Goal: Transaction & Acquisition: Obtain resource

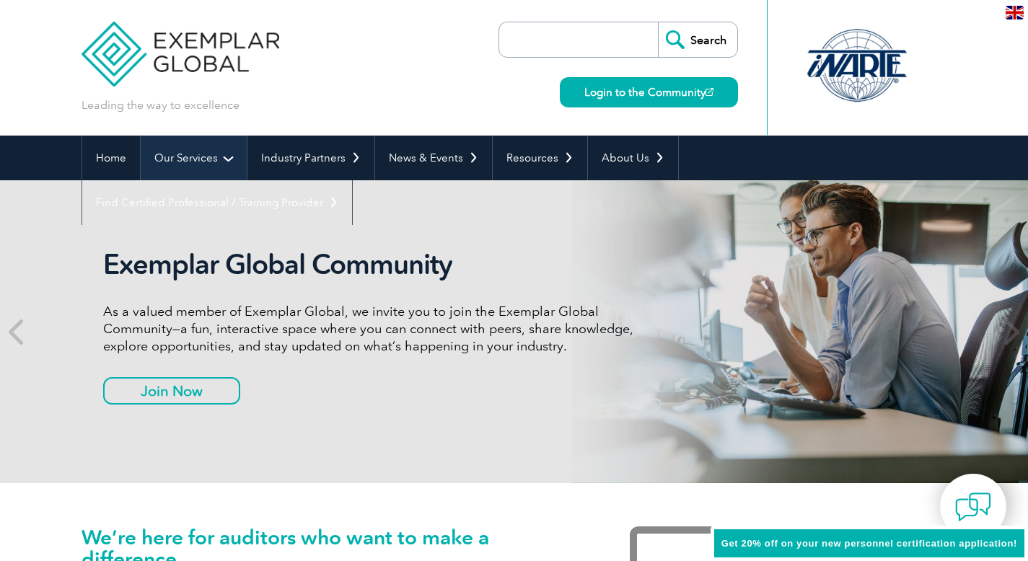
click at [226, 161] on link "Our Services" at bounding box center [194, 158] width 106 height 45
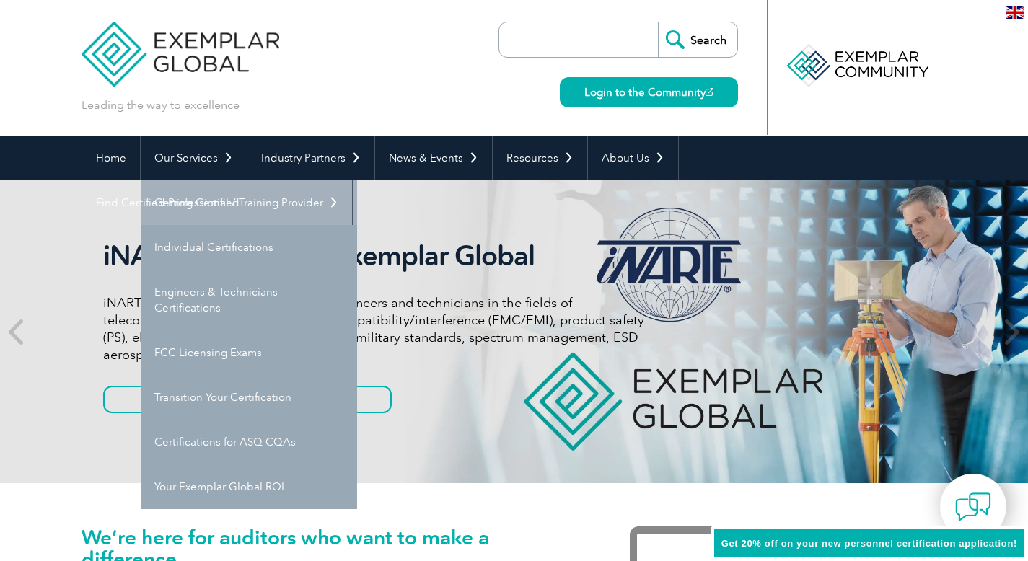
click at [221, 196] on link "Getting Certified" at bounding box center [249, 202] width 216 height 45
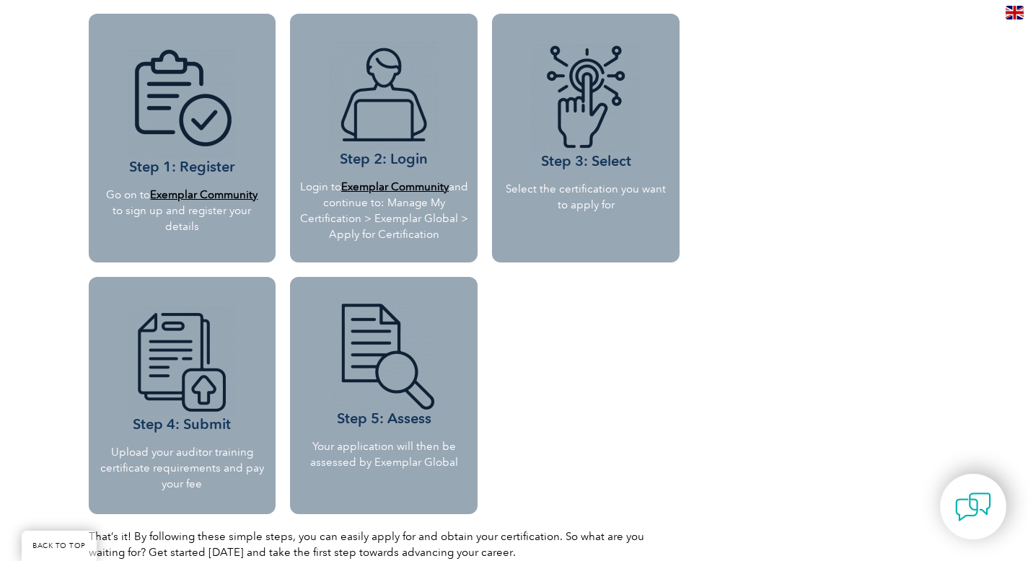
scroll to position [1315, 0]
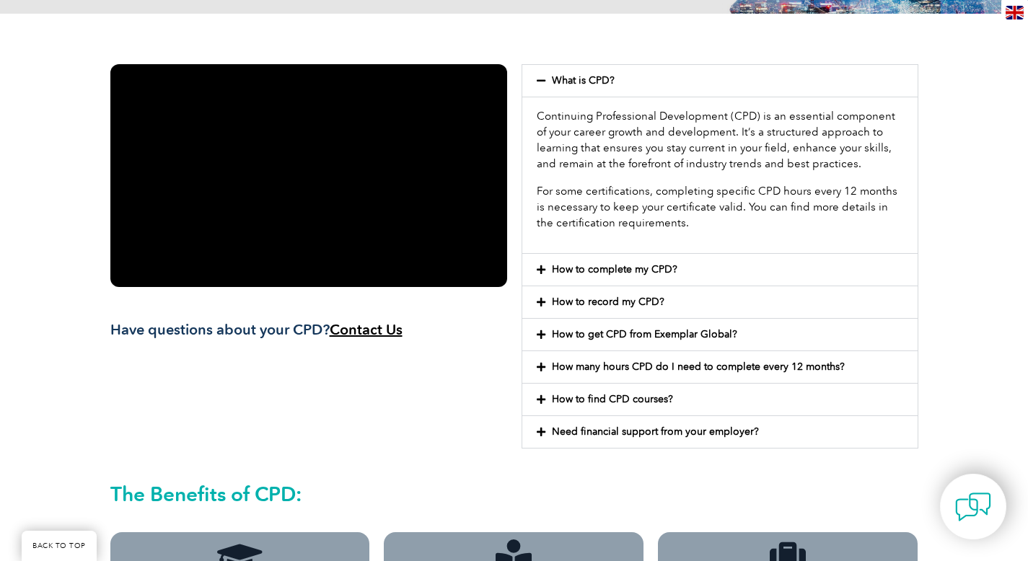
scroll to position [312, 0]
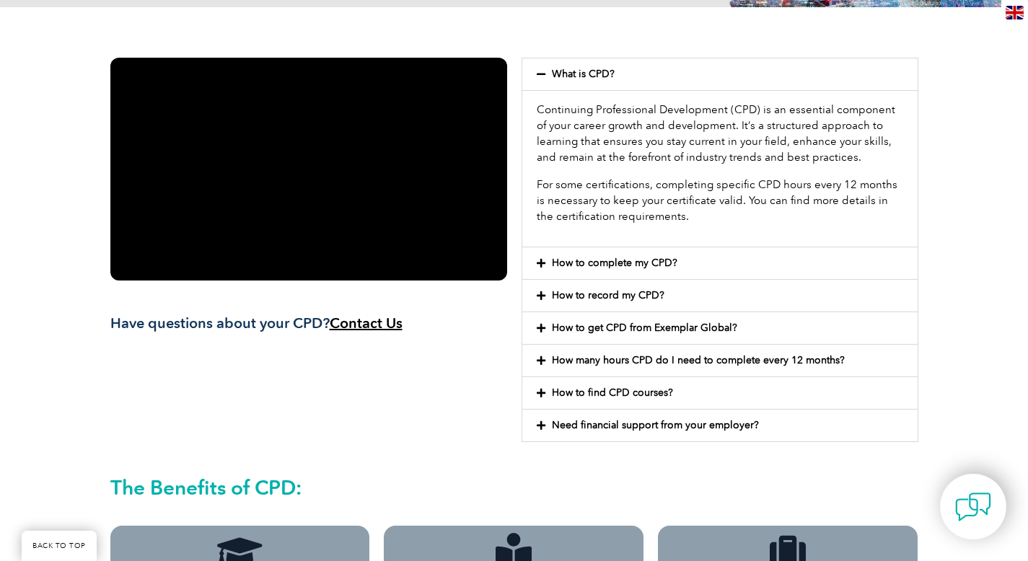
click at [601, 268] on link "How to complete my CPD?" at bounding box center [615, 263] width 126 height 12
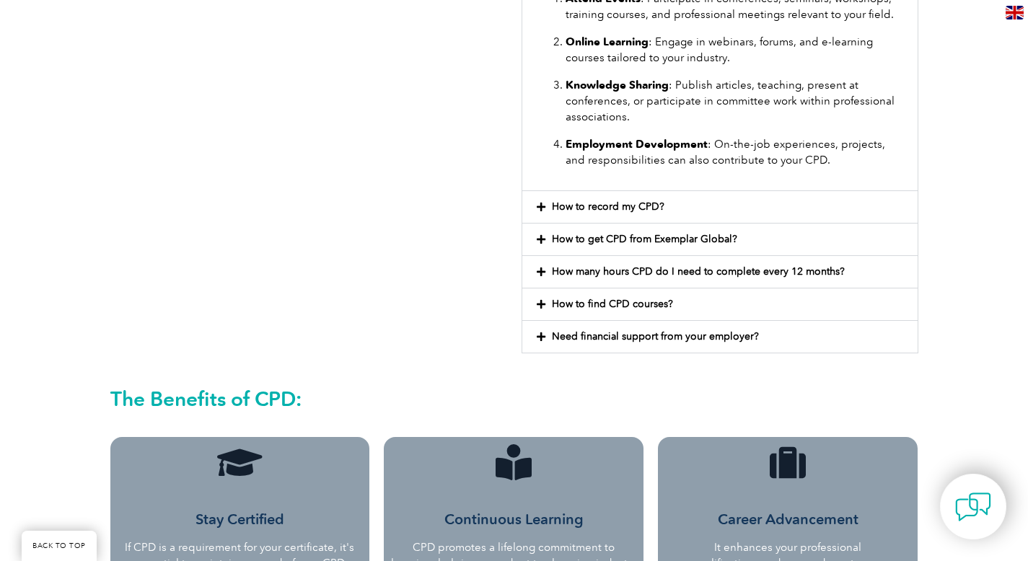
scroll to position [710, 0]
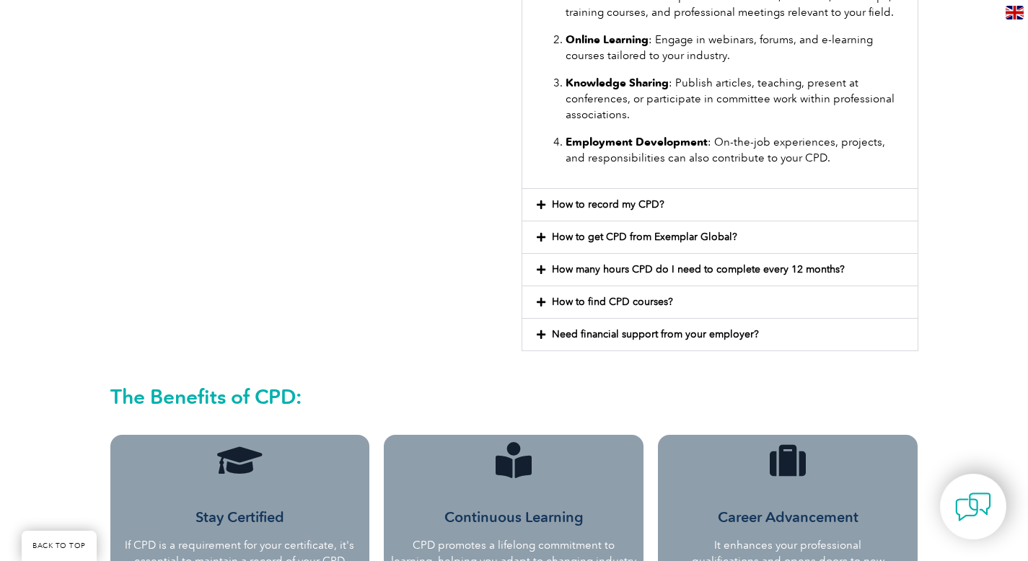
click at [619, 216] on div "How to record my CPD?" at bounding box center [719, 205] width 395 height 32
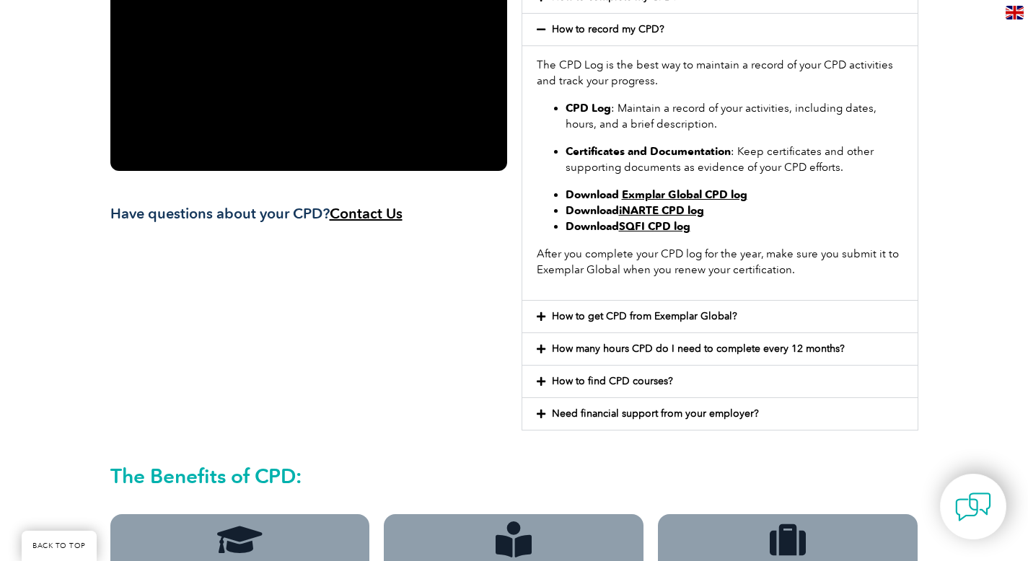
scroll to position [436, 0]
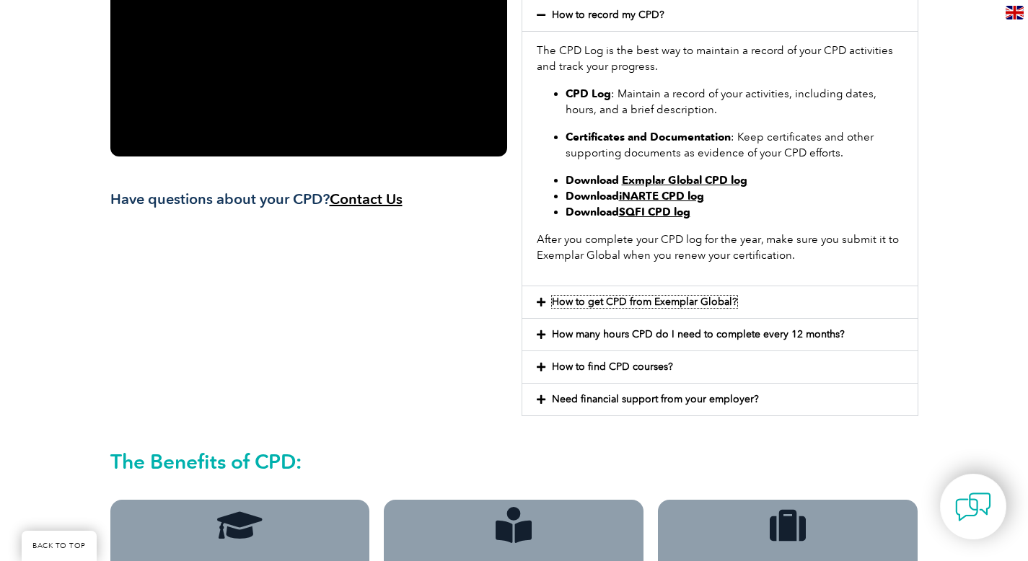
click at [627, 302] on link "How to get CPD from Exemplar Global?" at bounding box center [644, 302] width 185 height 12
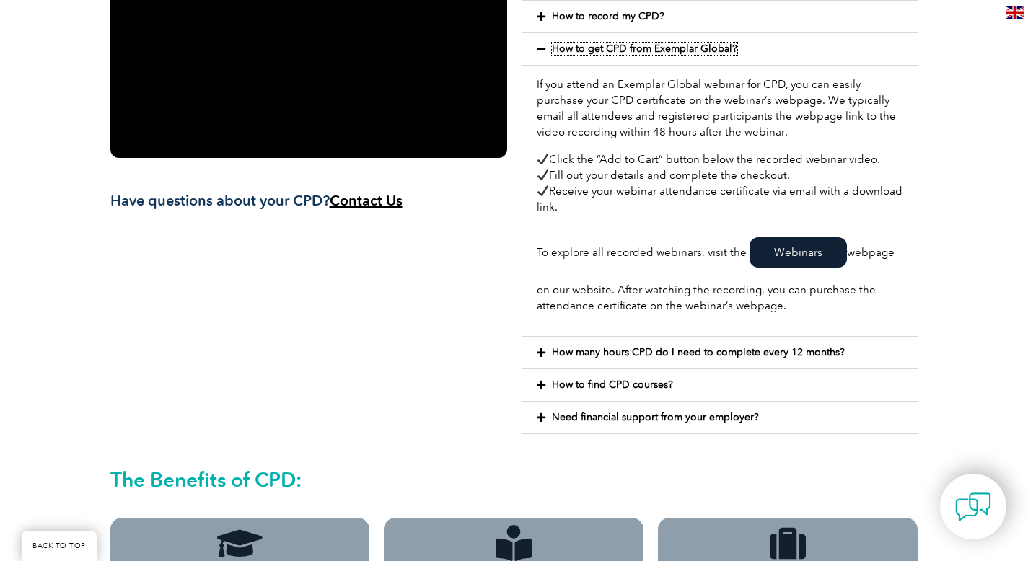
scroll to position [493, 0]
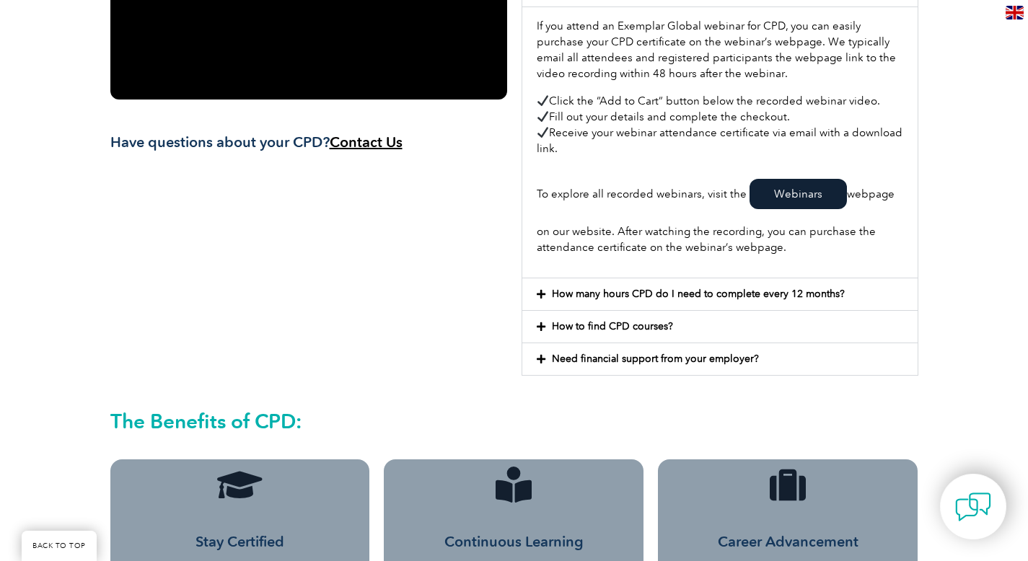
click at [627, 302] on div "How many hours CPD do I need to complete every 12 months?" at bounding box center [719, 294] width 395 height 32
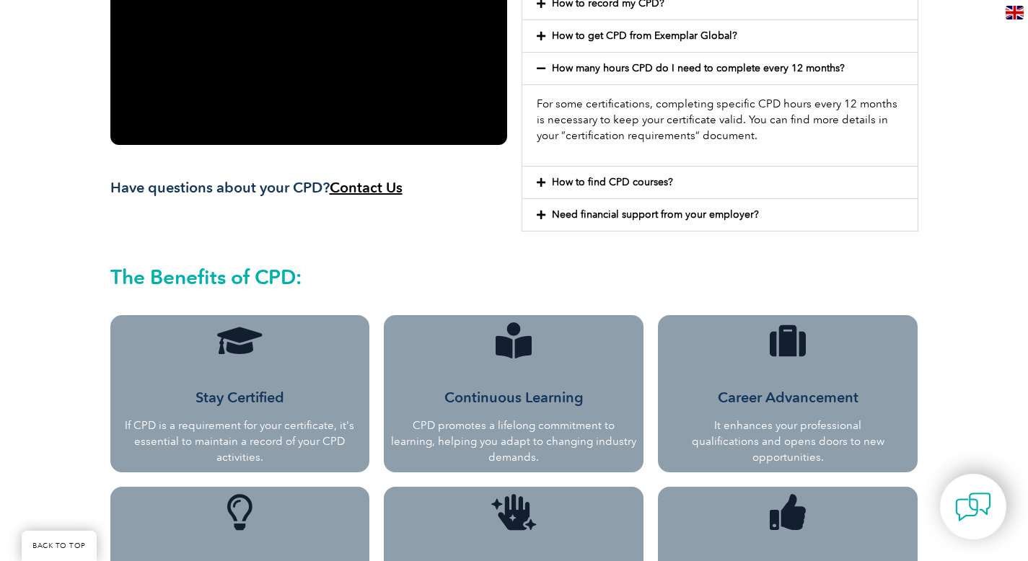
scroll to position [448, 0]
click at [659, 190] on div "How to find CPD courses?" at bounding box center [719, 182] width 395 height 32
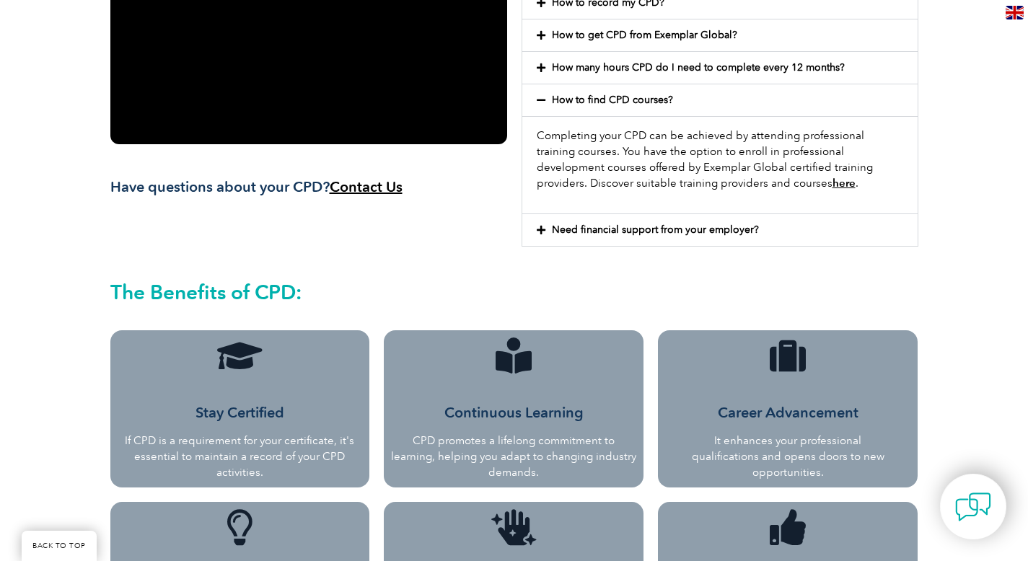
click at [833, 184] on link "here" at bounding box center [844, 183] width 23 height 13
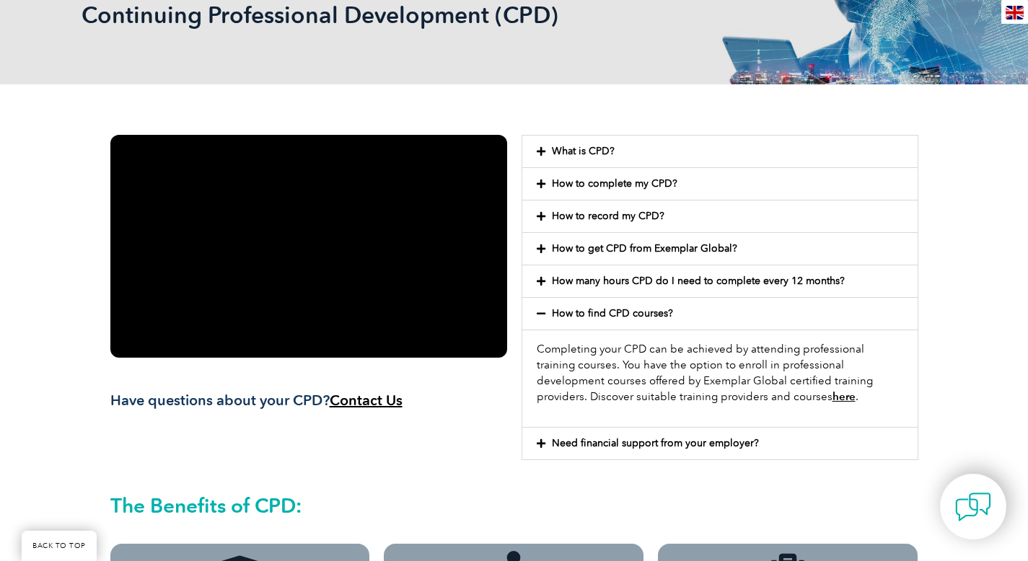
scroll to position [238, 0]
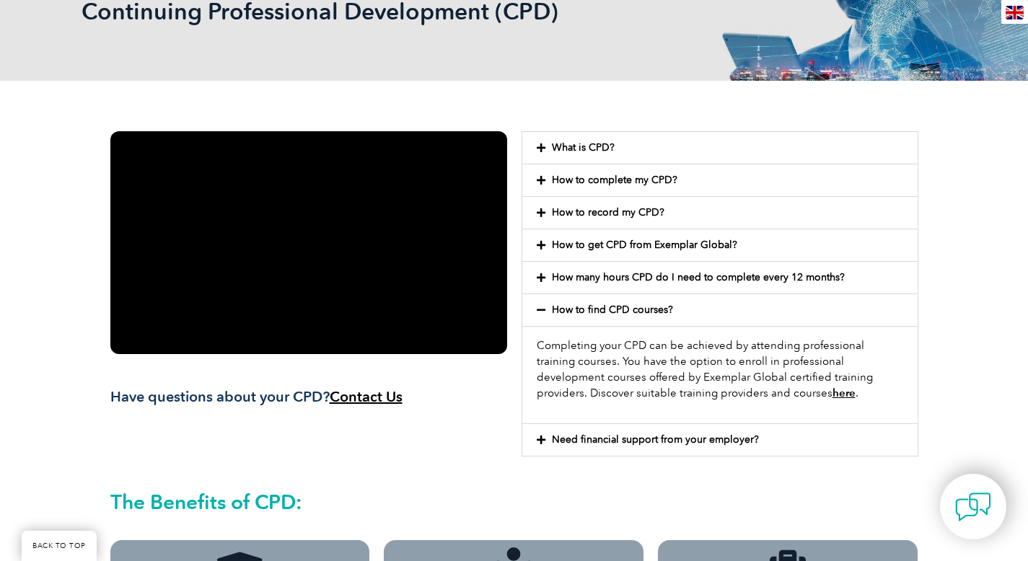
click at [664, 313] on link "How to find CPD courses?" at bounding box center [612, 310] width 121 height 12
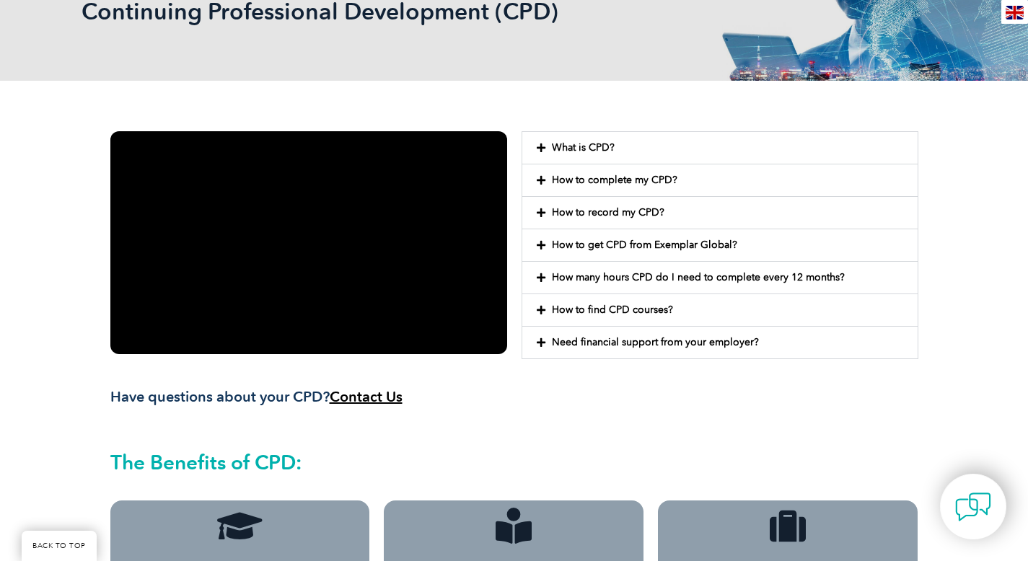
click at [672, 285] on div "How many hours CPD do I need to complete every 12 months?" at bounding box center [719, 278] width 395 height 32
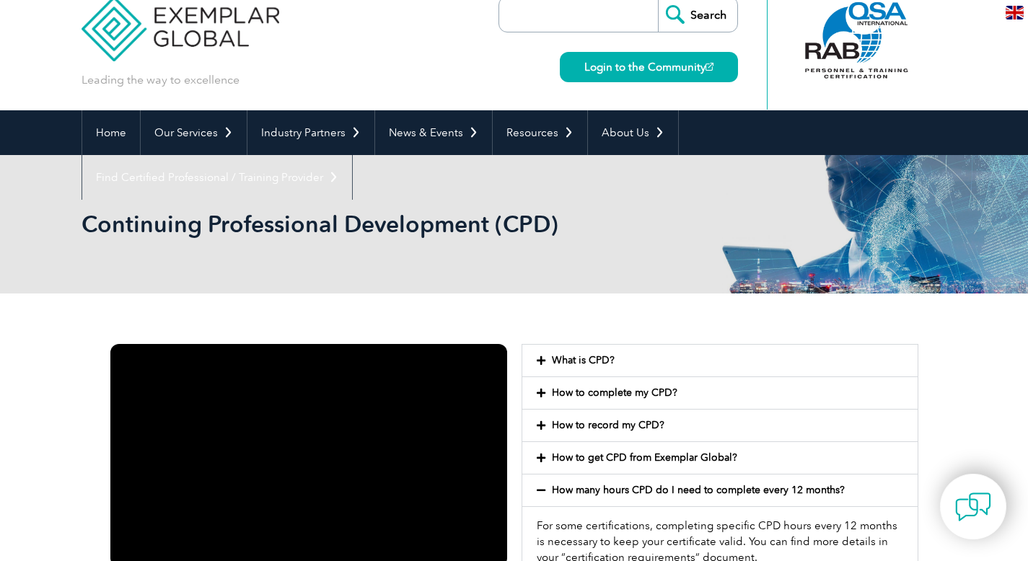
scroll to position [0, 0]
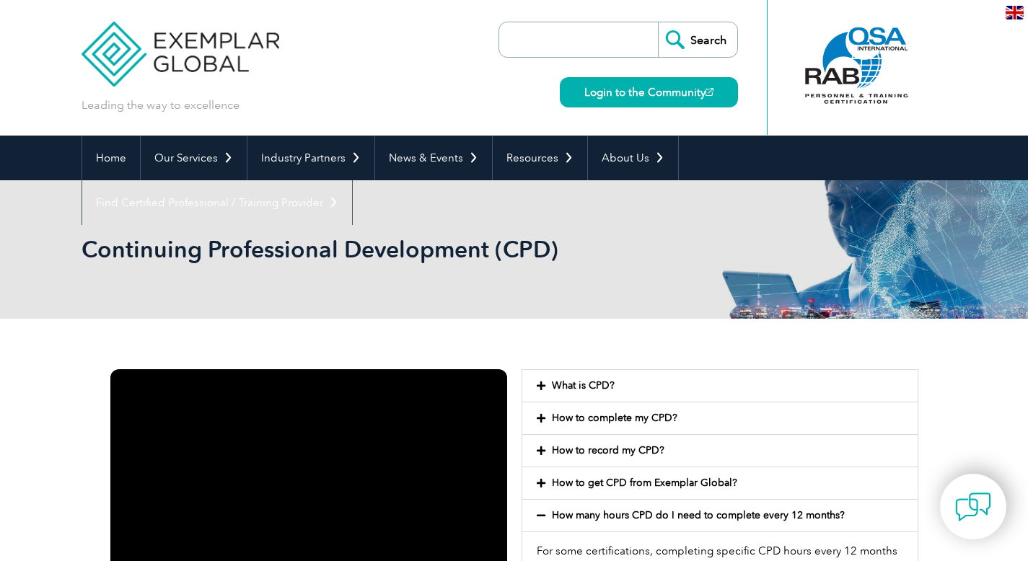
click at [605, 39] on input "search" at bounding box center [582, 39] width 152 height 35
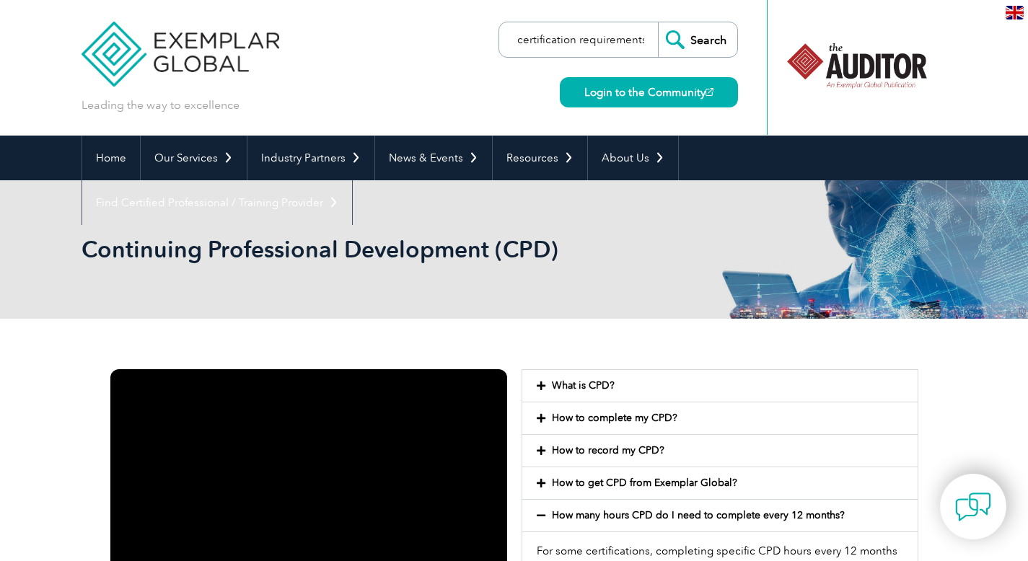
type input "certification requirements"
click at [658, 22] on input "Search" at bounding box center [697, 39] width 79 height 35
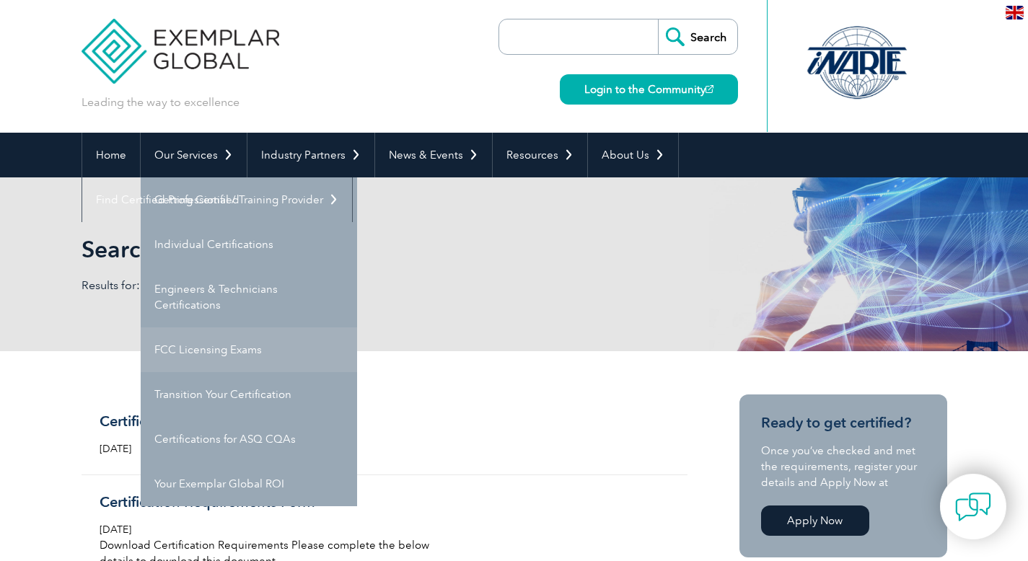
scroll to position [2, 0]
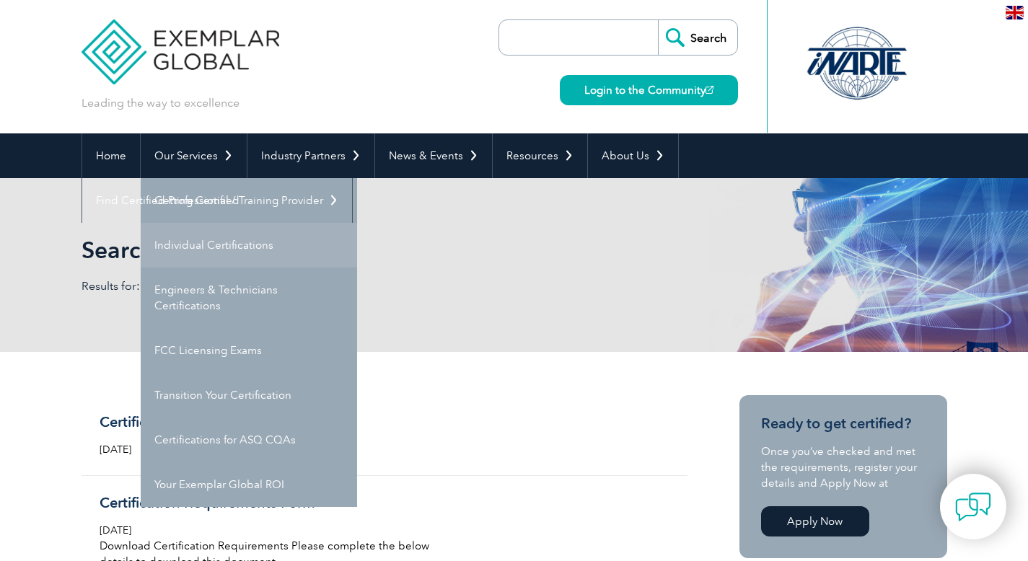
click at [219, 249] on link "Individual Certifications" at bounding box center [249, 245] width 216 height 45
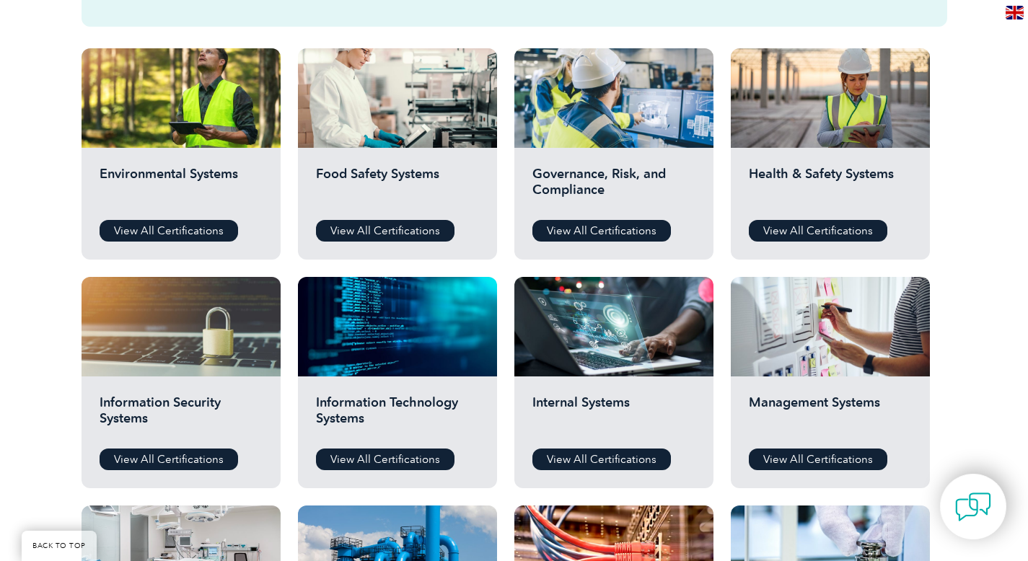
scroll to position [499, 0]
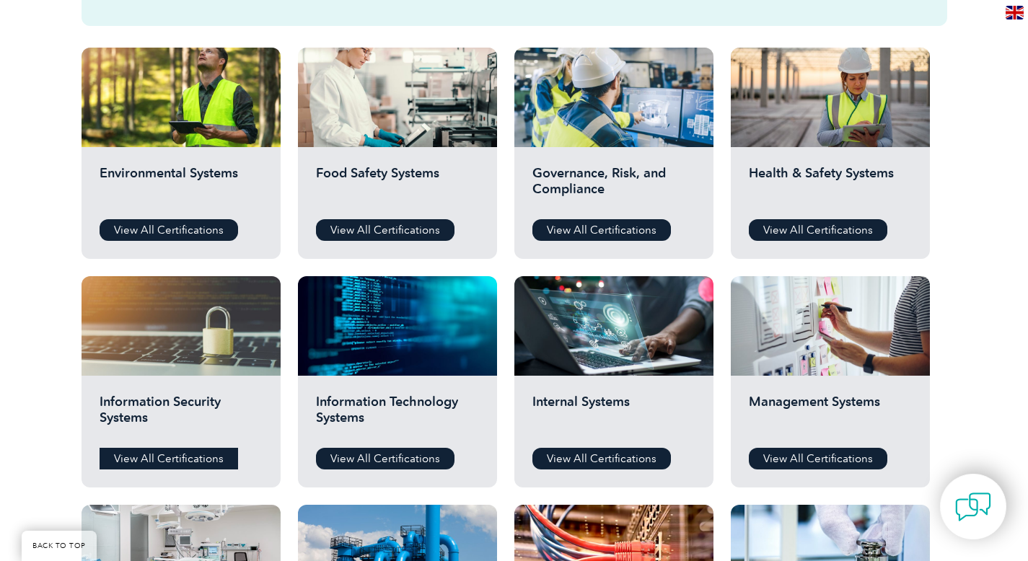
click at [154, 450] on link "View All Certifications" at bounding box center [169, 459] width 139 height 22
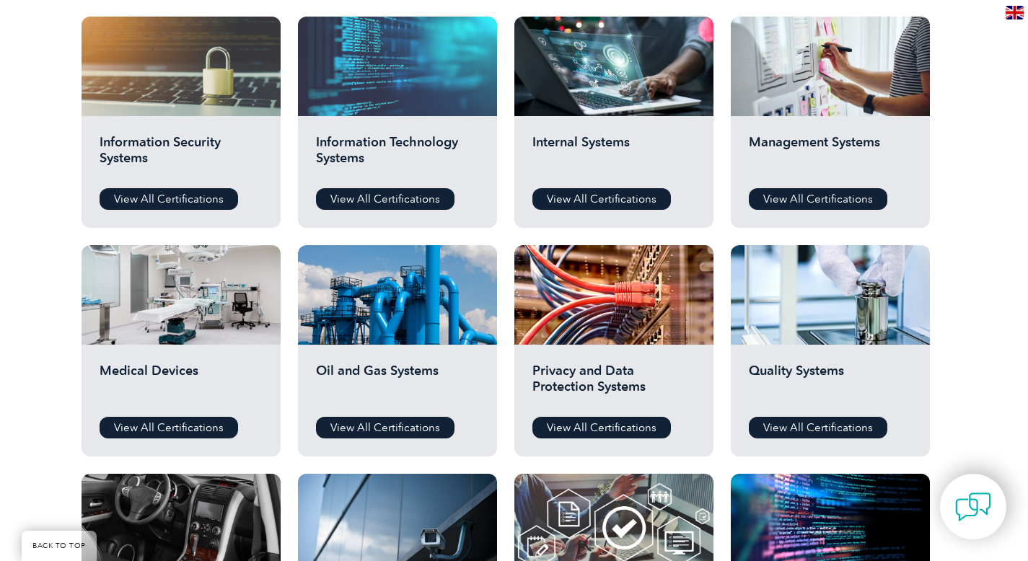
scroll to position [729, 0]
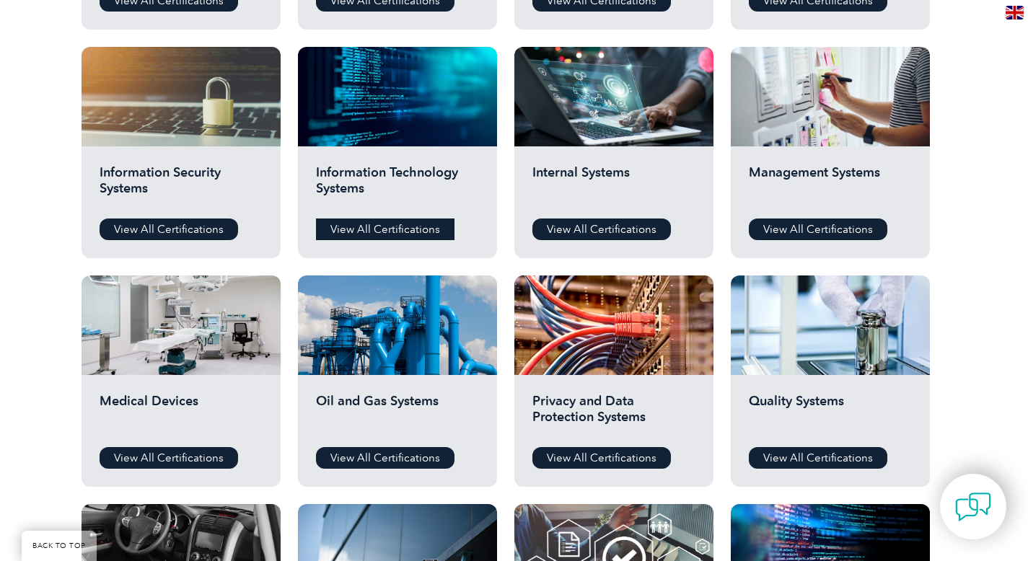
click at [403, 229] on link "View All Certifications" at bounding box center [385, 230] width 139 height 22
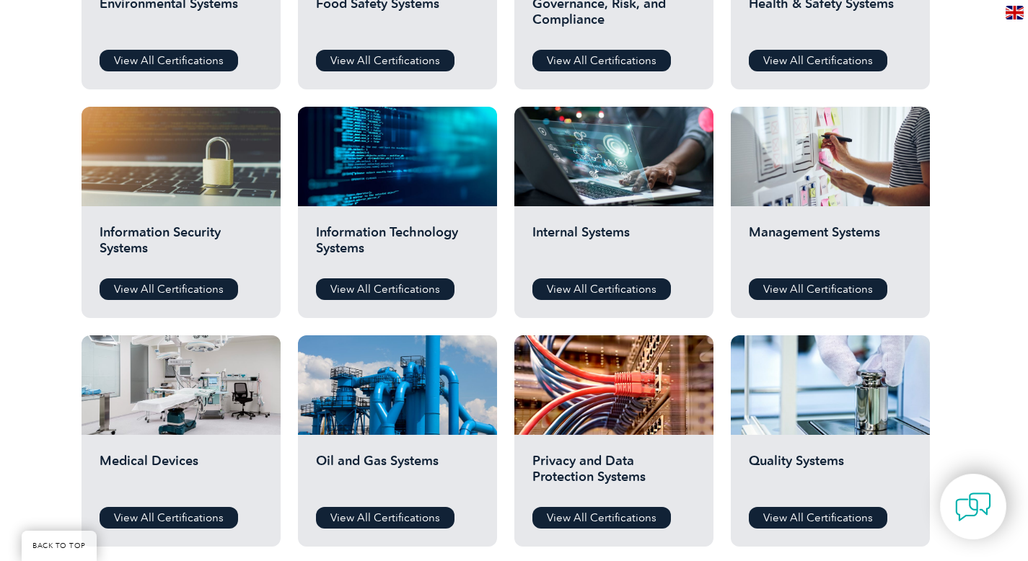
scroll to position [652, 0]
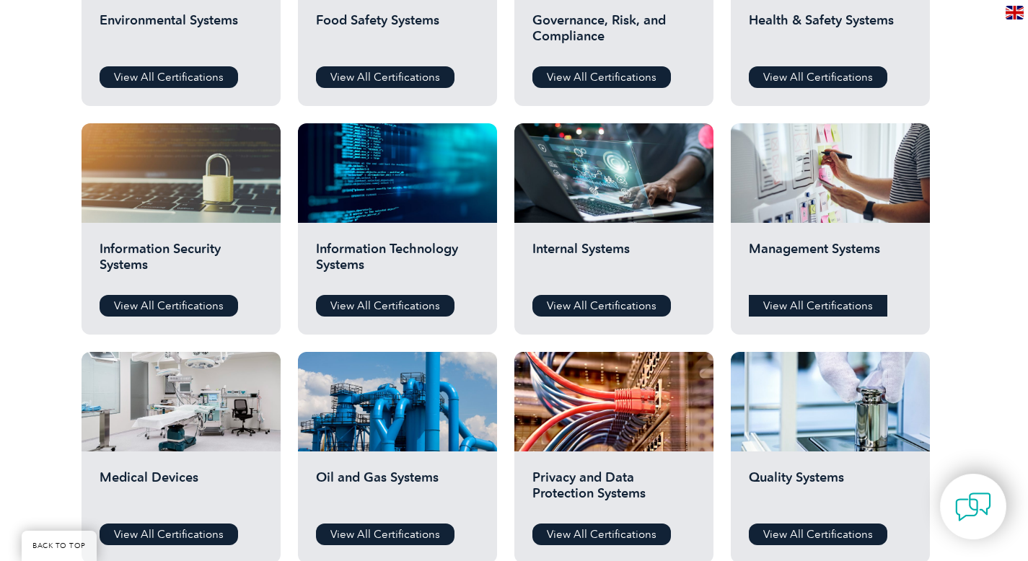
click at [819, 307] on link "View All Certifications" at bounding box center [818, 306] width 139 height 22
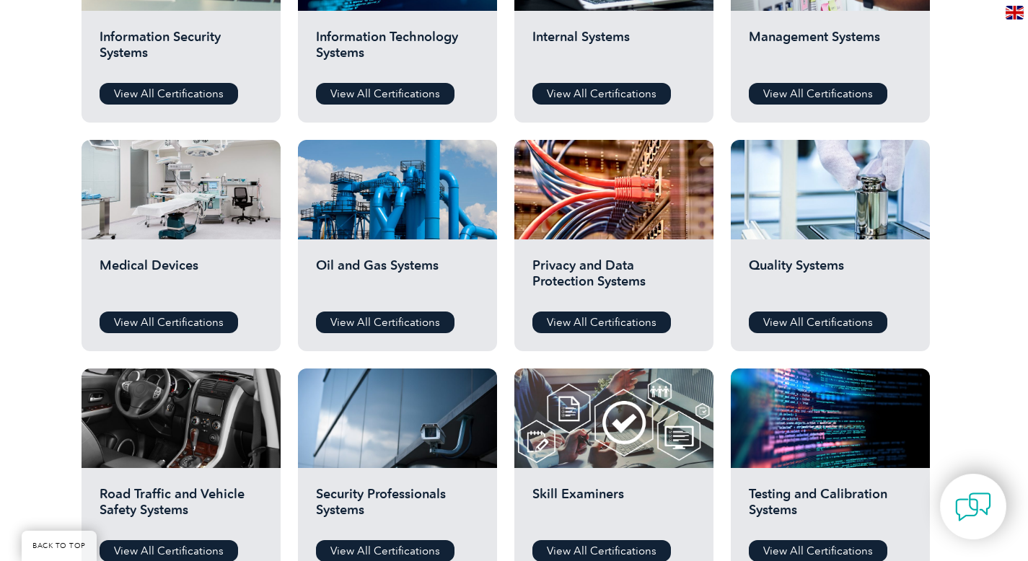
scroll to position [1063, 0]
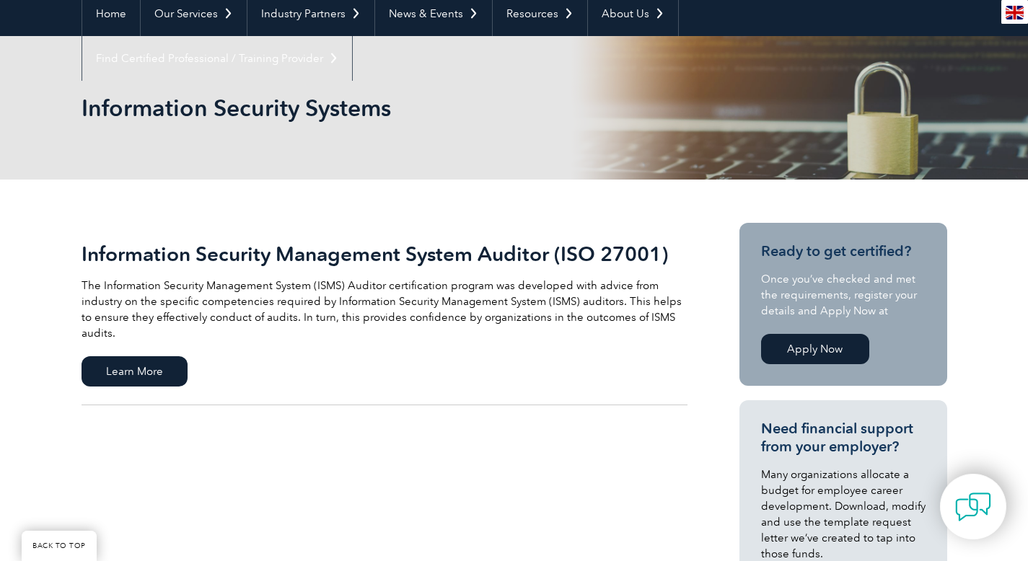
scroll to position [211, 0]
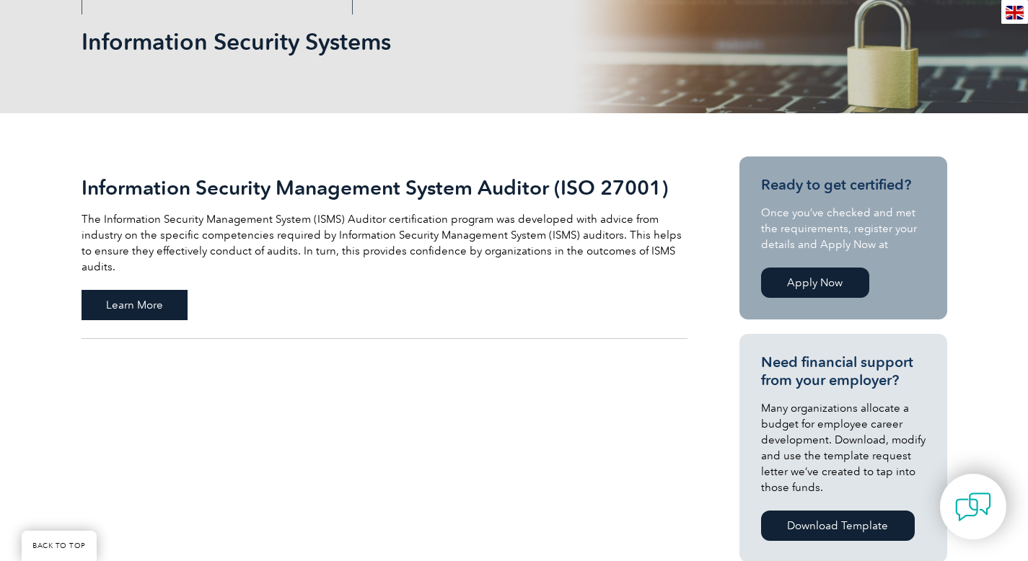
click at [143, 290] on span "Learn More" at bounding box center [135, 305] width 106 height 30
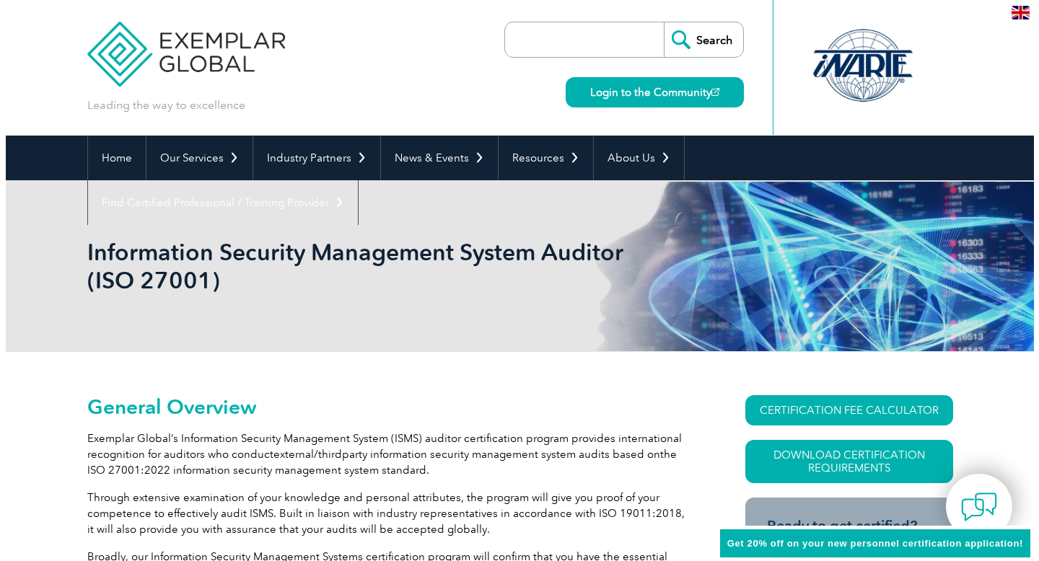
scroll to position [127, 0]
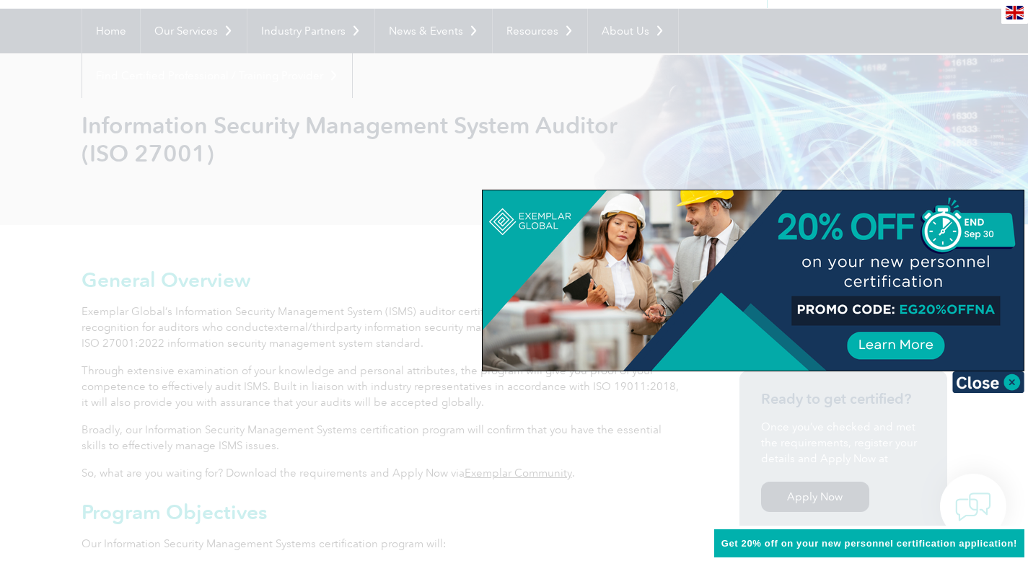
click at [586, 109] on div at bounding box center [514, 280] width 1028 height 561
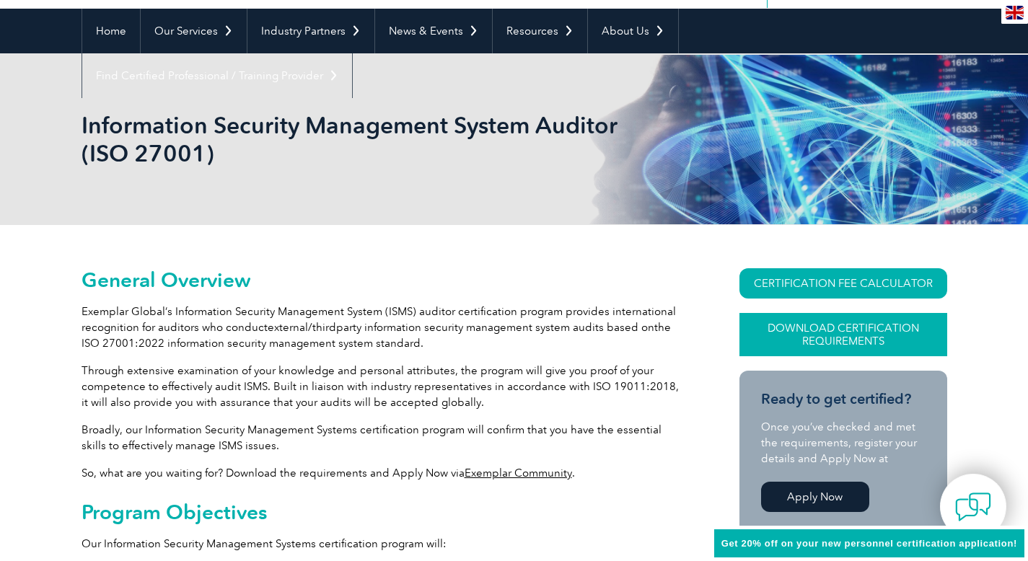
click at [835, 342] on link "Download Certification Requirements" at bounding box center [844, 334] width 208 height 43
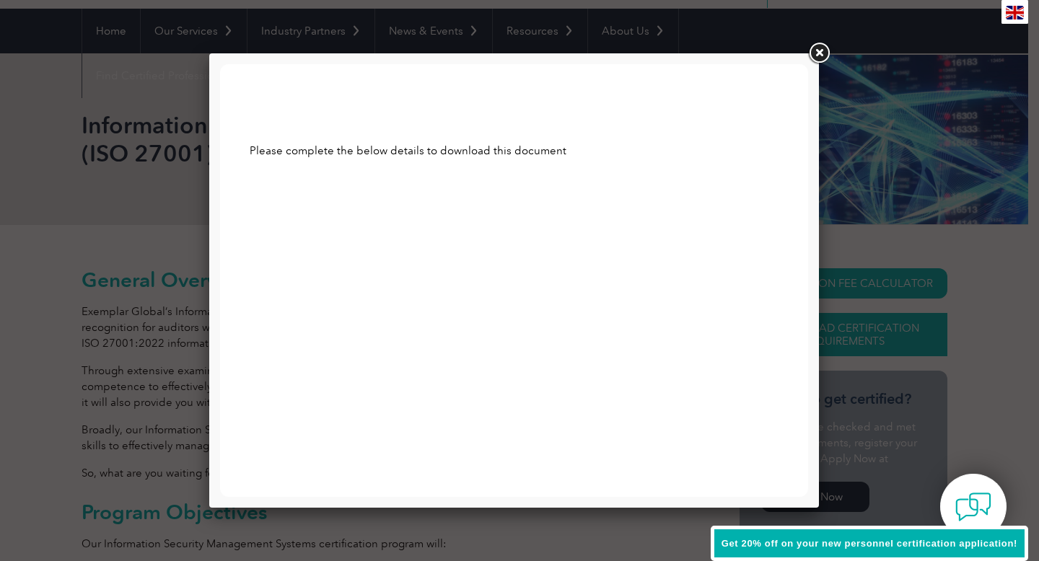
scroll to position [0, 0]
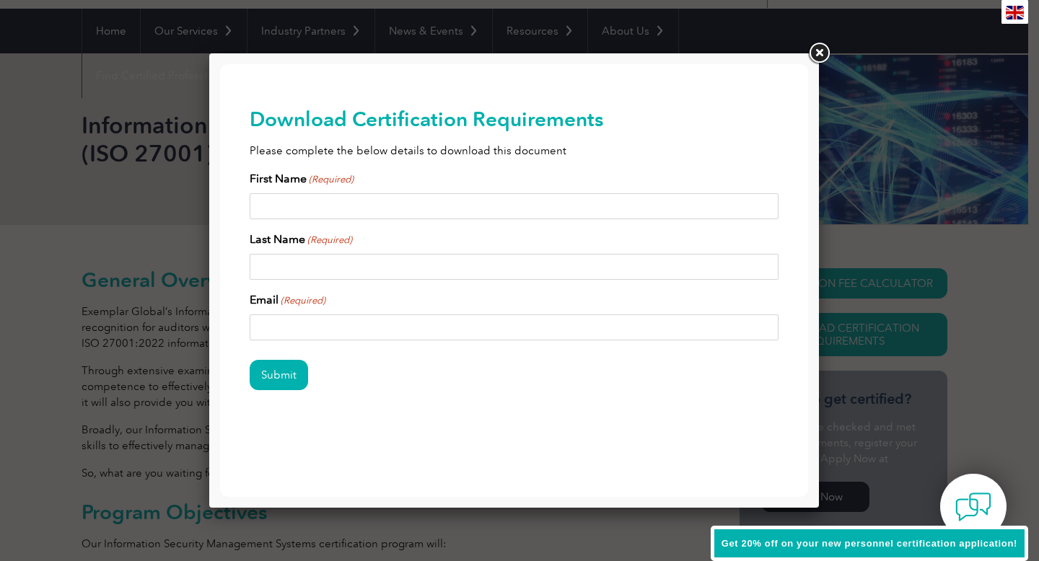
click at [572, 207] on input "First Name (Required)" at bounding box center [515, 206] width 530 height 26
type input "Manmitha"
type input "Gowda"
click at [359, 327] on input "manmithagowda@gmail.com" at bounding box center [515, 328] width 530 height 26
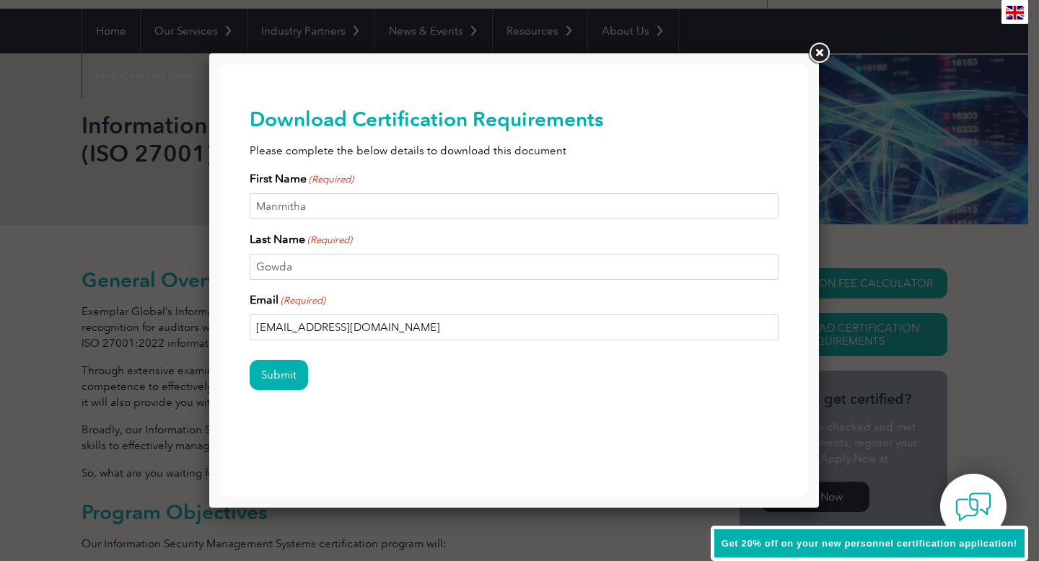
click at [359, 327] on input "manmithagowda@gmail.com" at bounding box center [515, 328] width 530 height 26
type input "manmitha@intercert.com"
click at [298, 372] on input "Submit" at bounding box center [279, 375] width 58 height 30
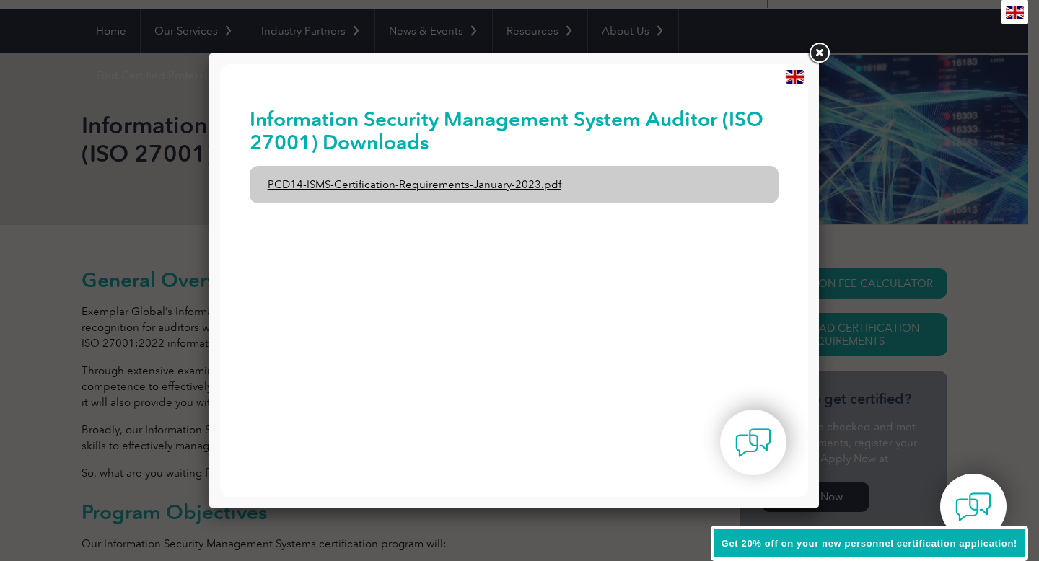
click at [354, 187] on link "PCD14-ISMS-Certification-Requirements-January-2023.pdf" at bounding box center [515, 185] width 530 height 38
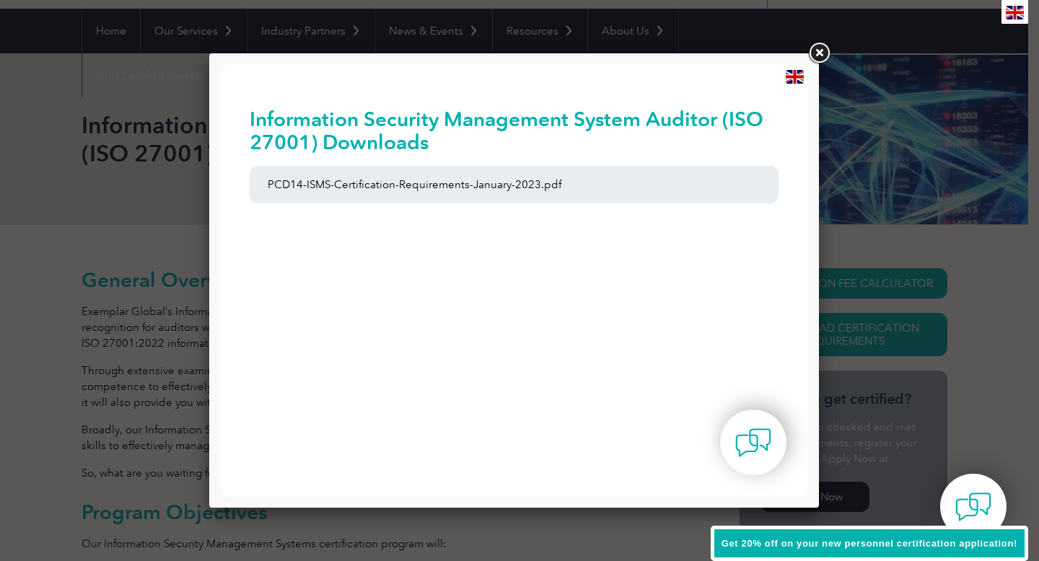
click at [822, 55] on link at bounding box center [819, 53] width 26 height 26
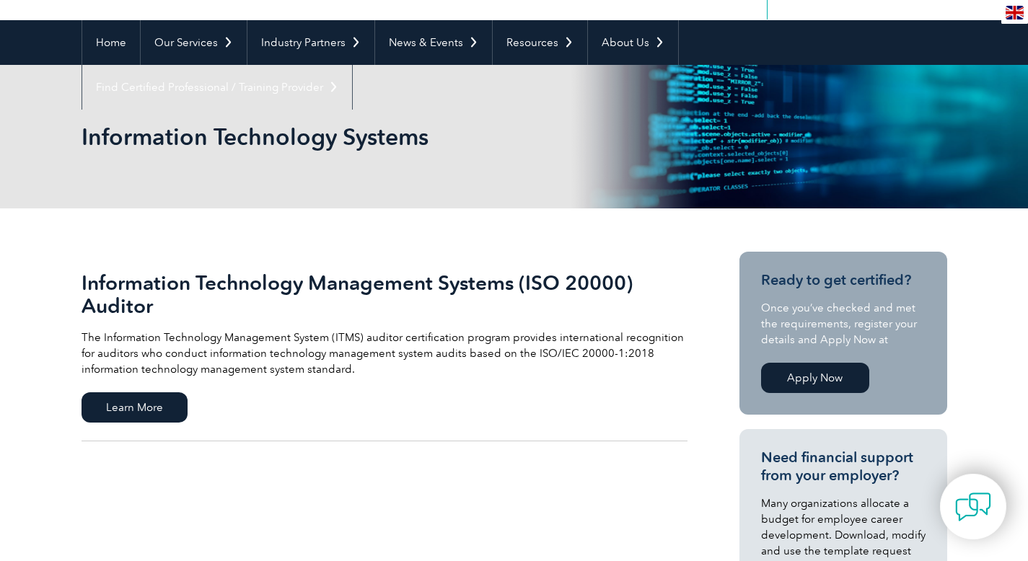
scroll to position [118, 0]
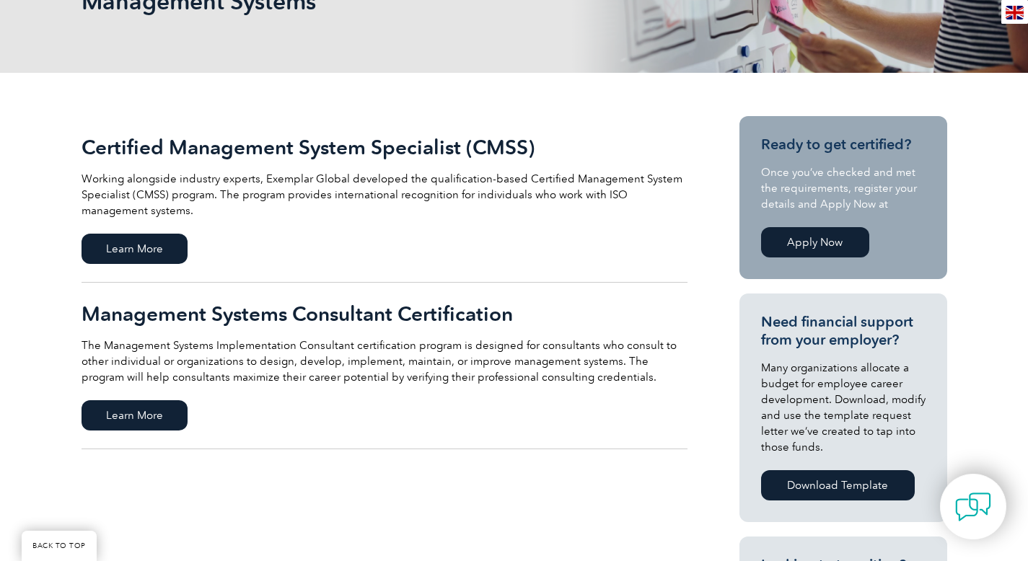
scroll to position [253, 0]
